Goal: Obtain resource: Obtain resource

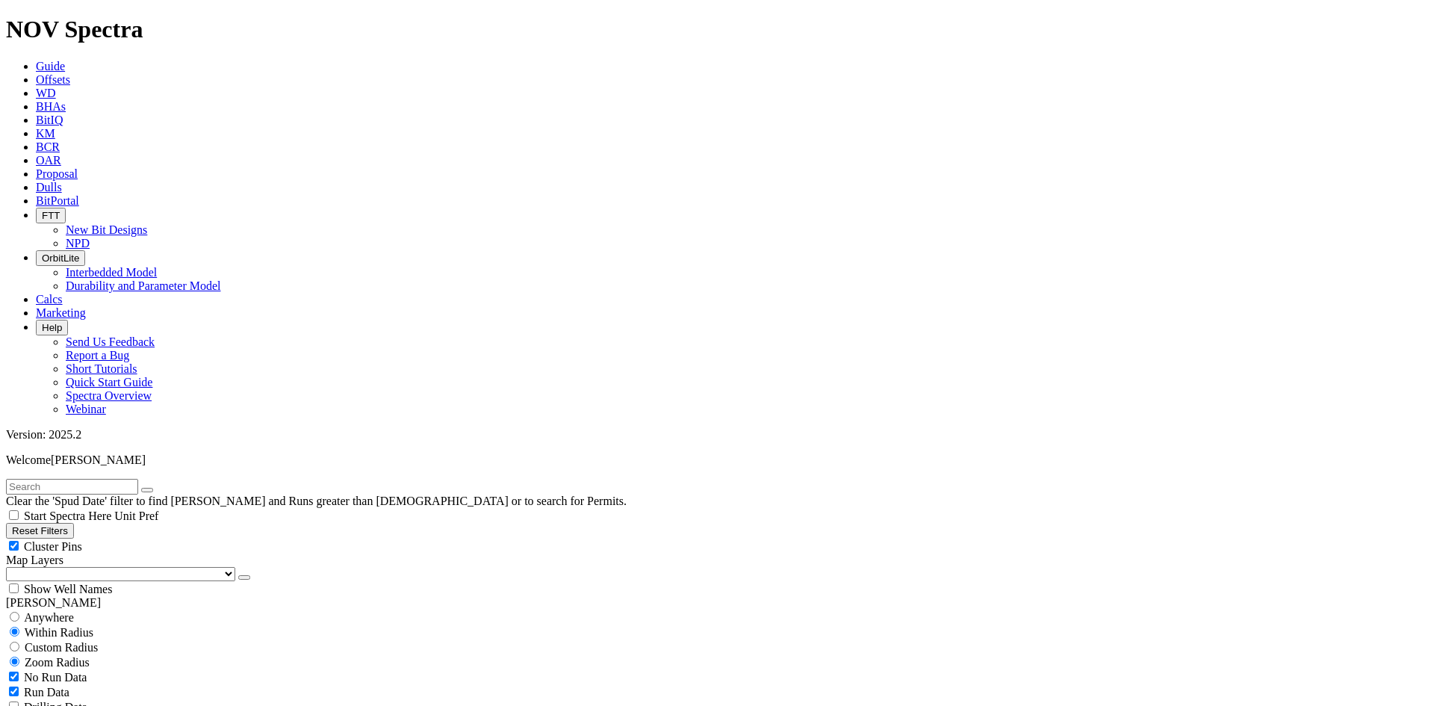
scroll to position [373, 0]
type input "11"
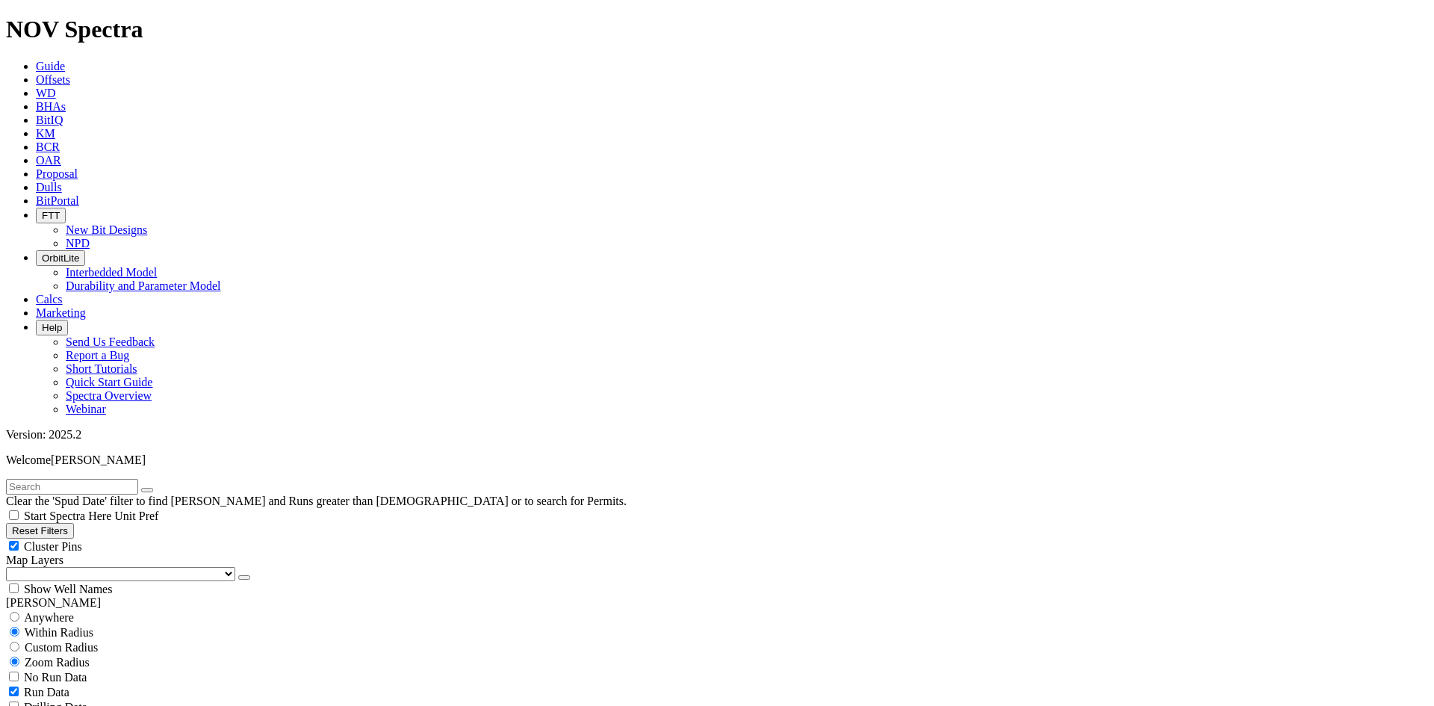
checkbox input "false"
type input "12.25"
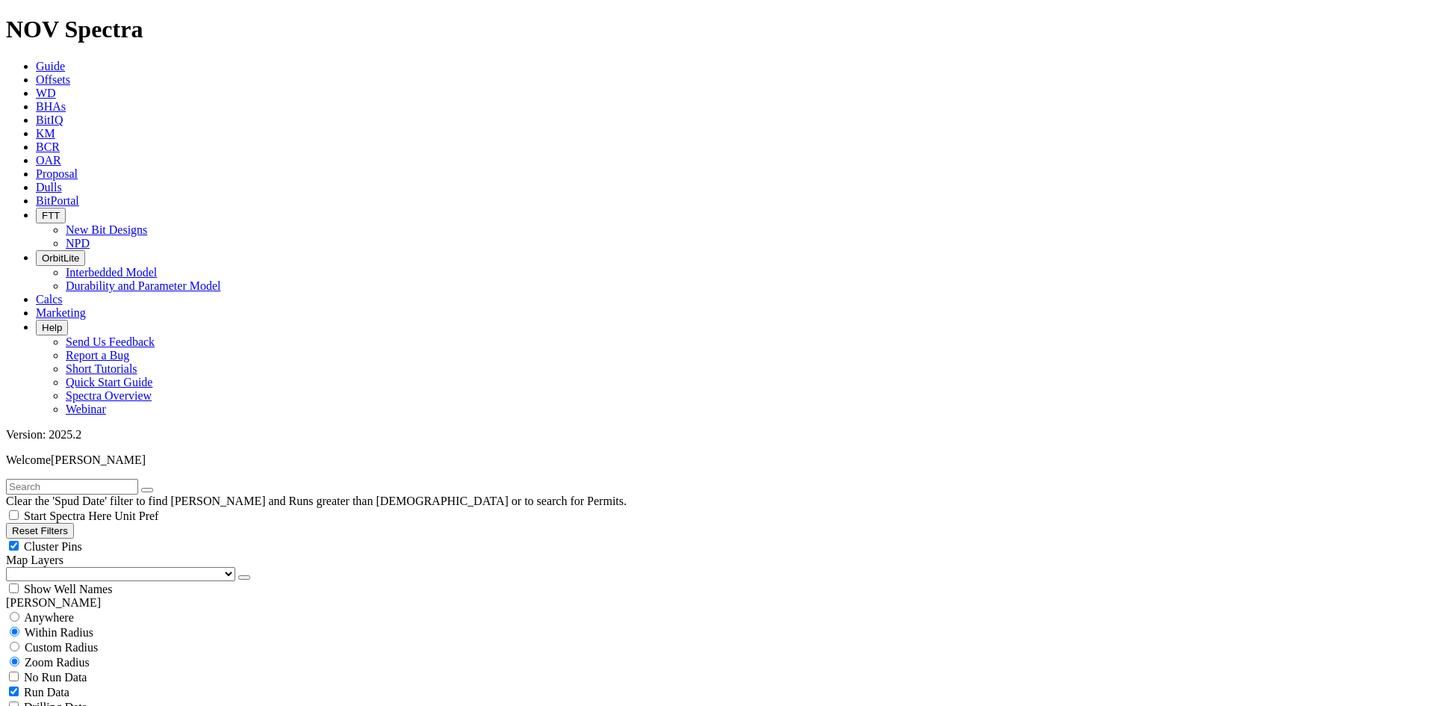
scroll to position [1046, 0]
drag, startPoint x: 110, startPoint y: 397, endPoint x: 24, endPoint y: 386, distance: 86.6
type input "6000"
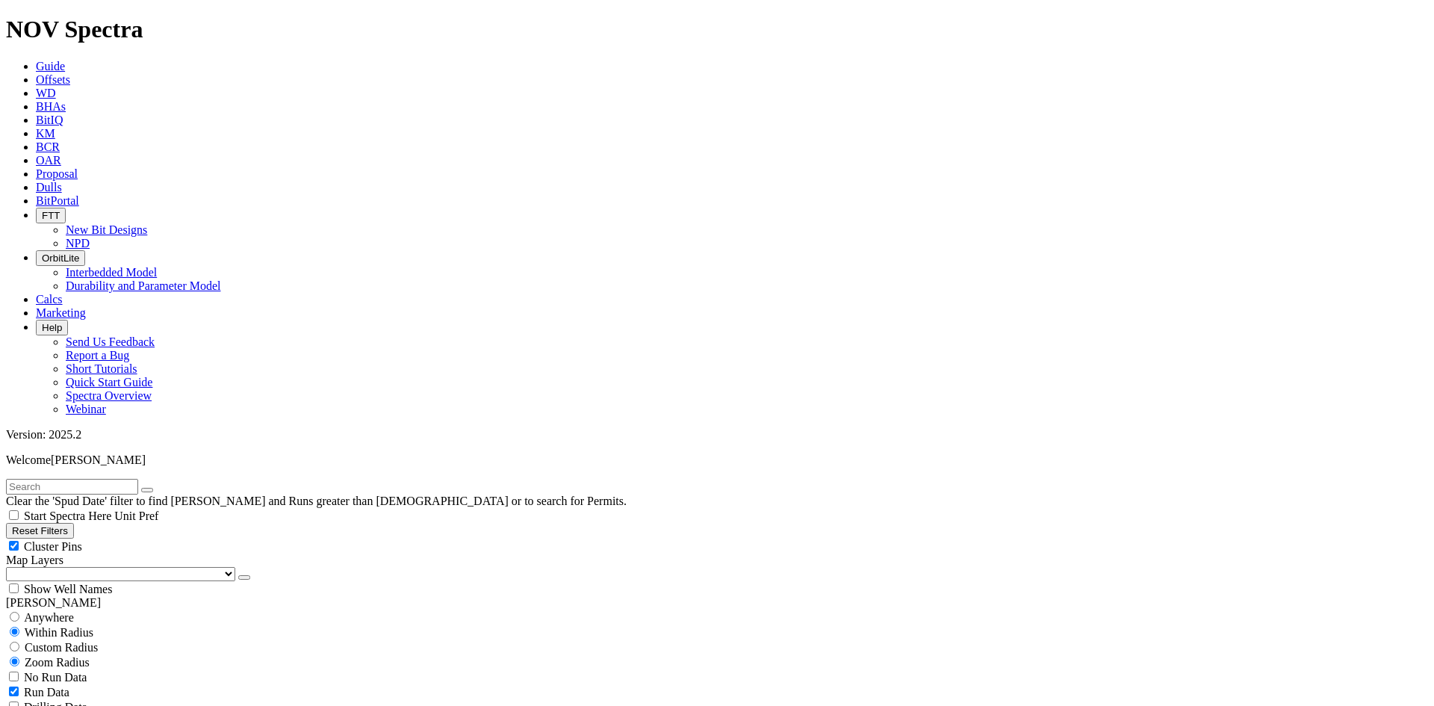
type input "4000"
